Goal: Task Accomplishment & Management: Manage account settings

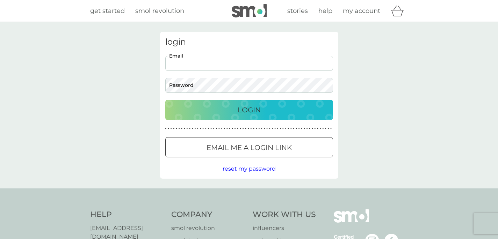
click at [191, 64] on input "Email" at bounding box center [249, 63] width 168 height 15
type input "[PERSON_NAME][EMAIL_ADDRESS][PERSON_NAME][DOMAIN_NAME]"
click at [165, 100] on button "Login" at bounding box center [249, 110] width 168 height 20
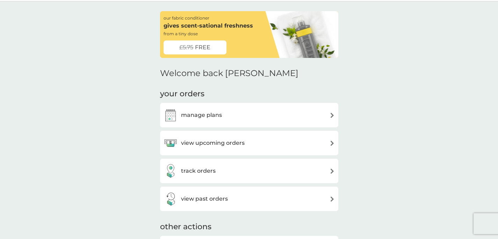
scroll to position [79, 0]
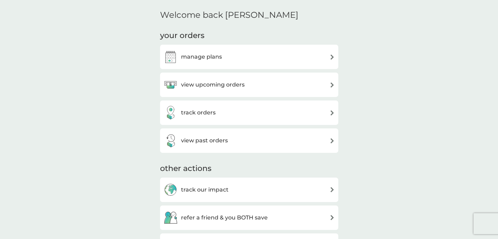
click at [212, 59] on h3 "manage plans" at bounding box center [201, 56] width 41 height 9
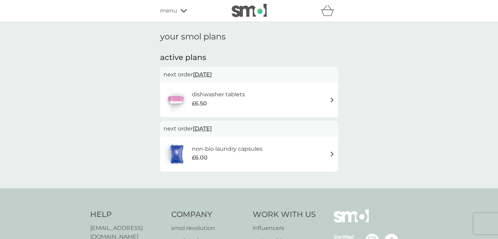
click at [279, 147] on div "non-bio laundry capsules £6.00" at bounding box center [248, 154] width 171 height 24
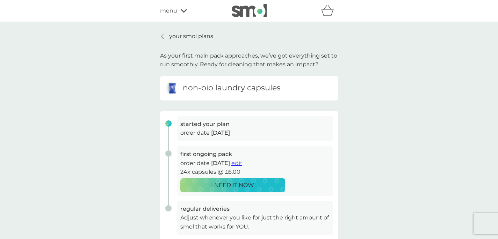
scroll to position [110, 0]
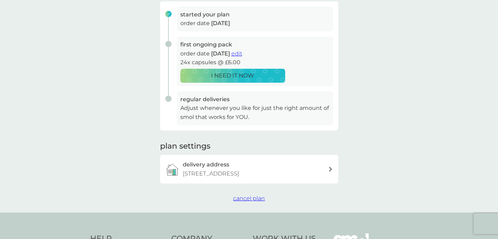
click at [242, 54] on span "edit" at bounding box center [236, 53] width 11 height 7
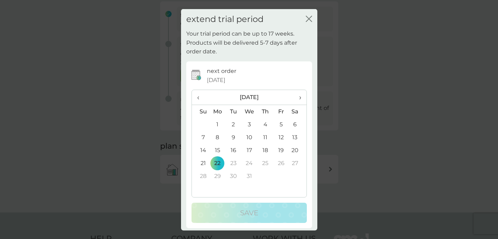
click at [199, 99] on span "‹" at bounding box center [200, 97] width 7 height 15
click at [294, 96] on span "›" at bounding box center [297, 97] width 7 height 15
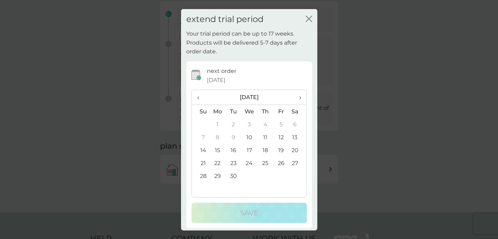
click at [231, 138] on td "9" at bounding box center [233, 137] width 16 height 13
click at [306, 19] on icon "close" at bounding box center [309, 18] width 6 height 6
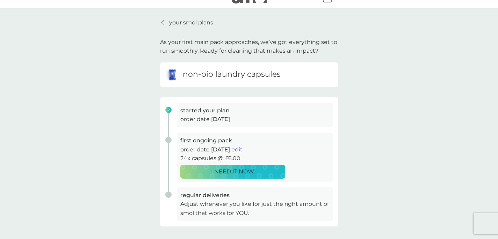
scroll to position [5, 0]
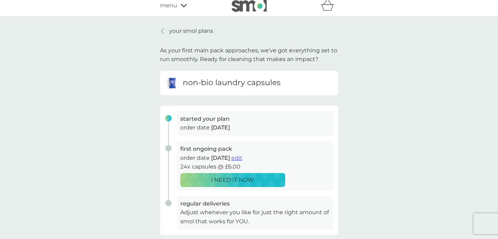
click at [204, 32] on p "your smol plans" at bounding box center [191, 31] width 44 height 9
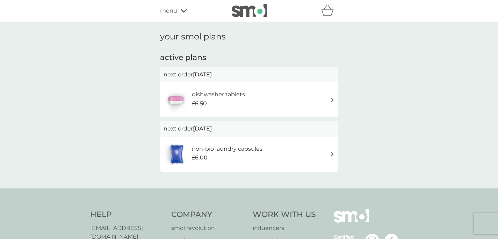
click at [261, 148] on h6 "non-bio laundry capsules" at bounding box center [227, 149] width 71 height 9
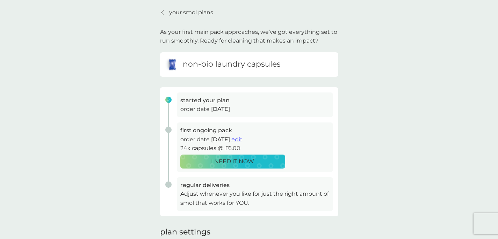
scroll to position [35, 0]
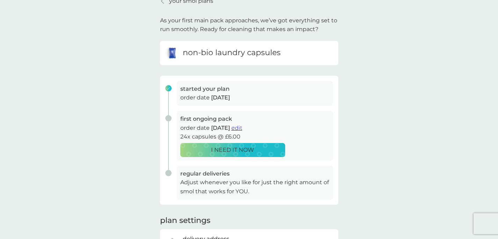
click at [242, 128] on span "edit" at bounding box center [236, 128] width 11 height 7
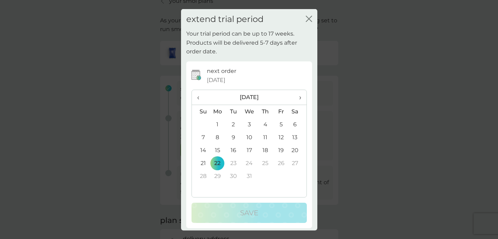
click at [201, 99] on span "‹" at bounding box center [200, 97] width 7 height 15
click at [306, 19] on icon "close" at bounding box center [309, 18] width 6 height 6
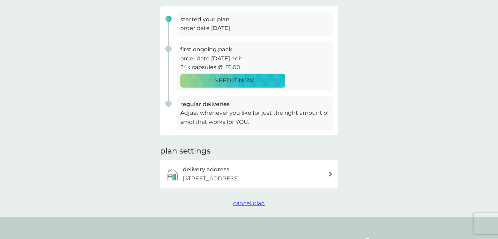
scroll to position [87, 0]
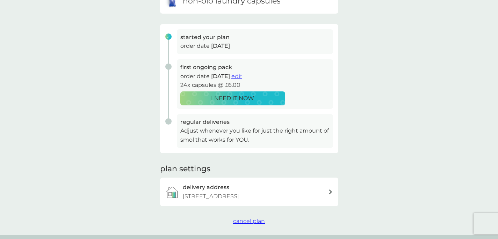
click at [242, 78] on span "edit" at bounding box center [236, 76] width 11 height 7
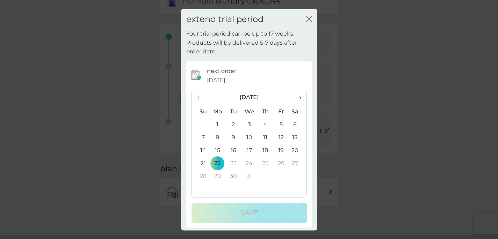
click at [199, 99] on span "‹" at bounding box center [200, 97] width 7 height 15
click at [262, 164] on td "25" at bounding box center [265, 163] width 16 height 13
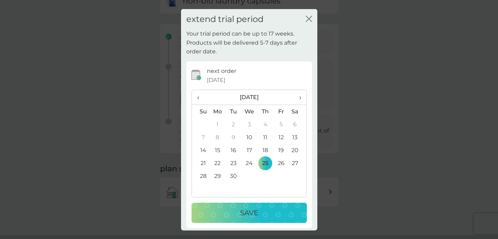
click at [255, 207] on button "Save" at bounding box center [248, 213] width 115 height 20
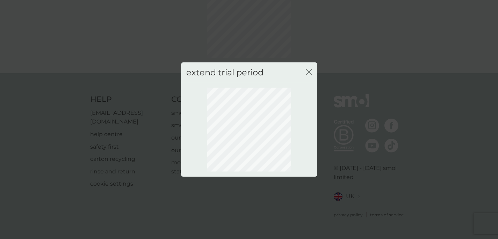
scroll to position [53, 0]
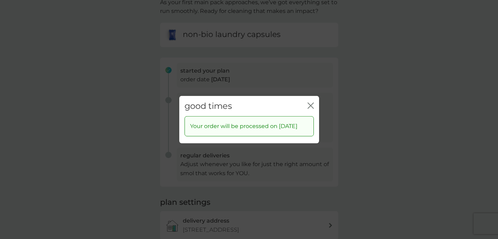
click at [314, 100] on div "good times close" at bounding box center [249, 106] width 140 height 21
click at [312, 102] on icon "close" at bounding box center [310, 105] width 6 height 6
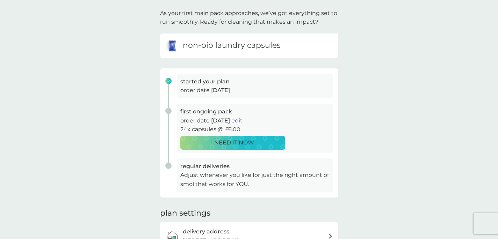
scroll to position [83, 0]
